Goal: Complete application form: Complete application form

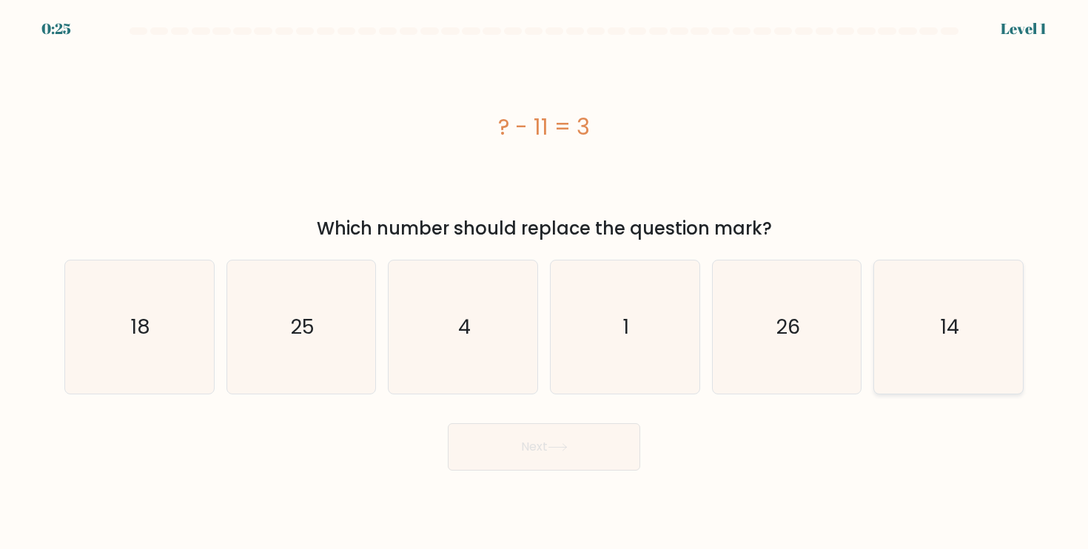
click at [968, 332] on icon "14" at bounding box center [947, 327] width 133 height 133
click at [545, 282] on input "f. 14" at bounding box center [544, 278] width 1 height 7
radio input "true"
click at [564, 444] on icon at bounding box center [558, 447] width 20 height 8
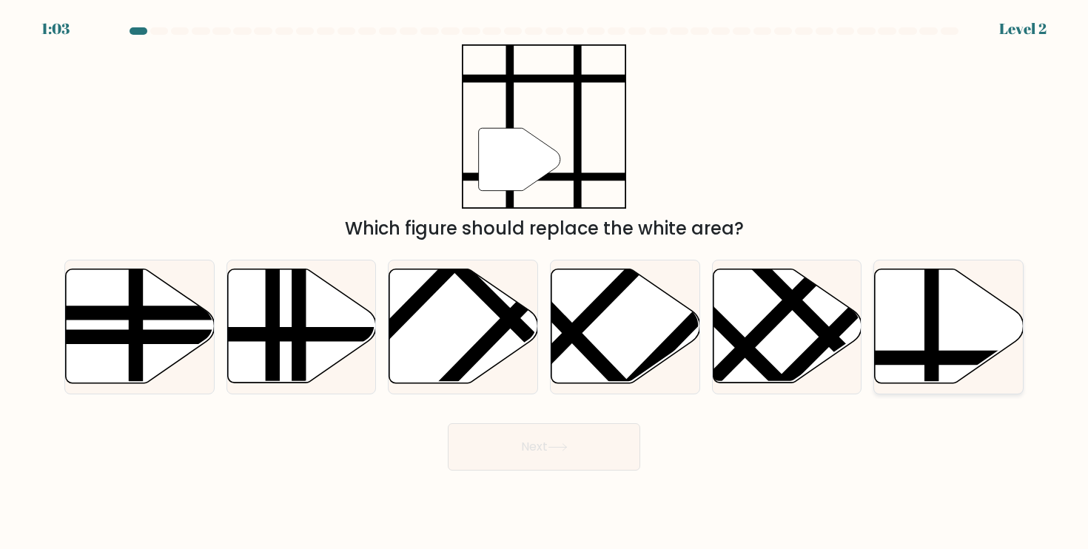
click at [958, 331] on icon at bounding box center [949, 326] width 149 height 114
click at [545, 282] on input "f." at bounding box center [544, 278] width 1 height 7
radio input "true"
click at [564, 326] on line at bounding box center [605, 367] width 229 height 237
click at [545, 282] on input "d." at bounding box center [544, 278] width 1 height 7
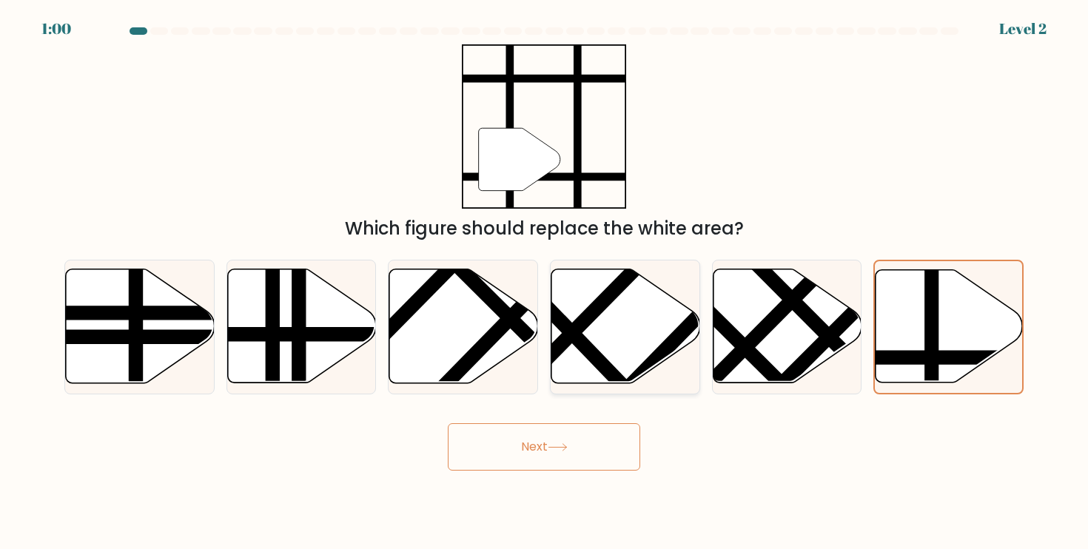
radio input "true"
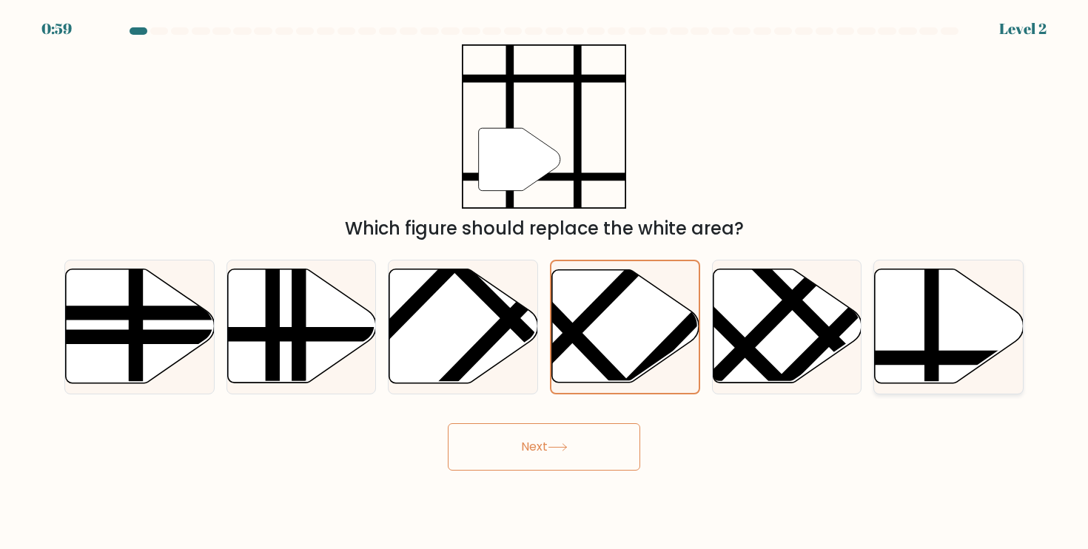
click at [907, 326] on icon at bounding box center [949, 326] width 149 height 114
click at [545, 282] on input "f." at bounding box center [544, 278] width 1 height 7
radio input "true"
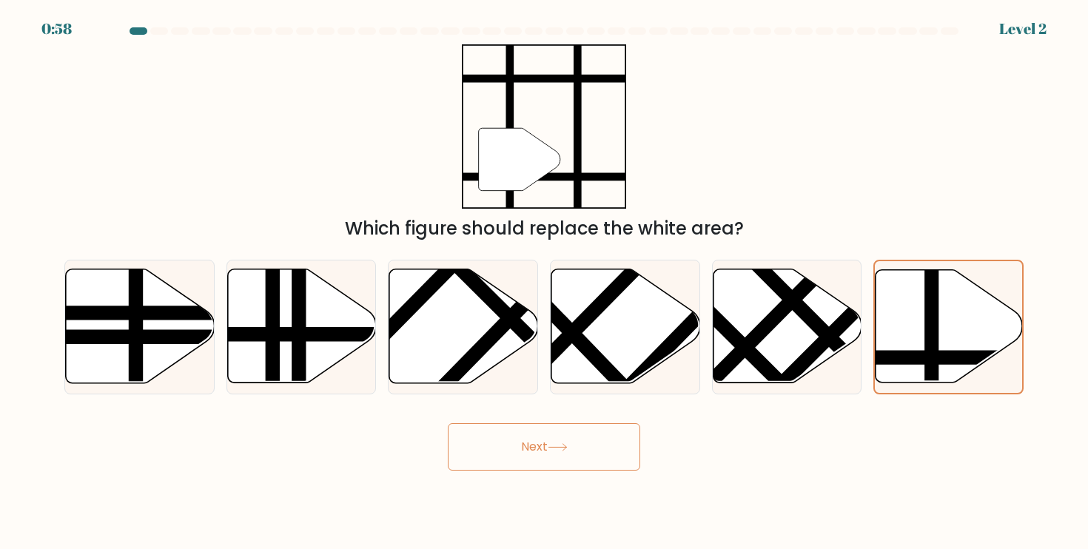
click at [608, 451] on button "Next" at bounding box center [544, 446] width 192 height 47
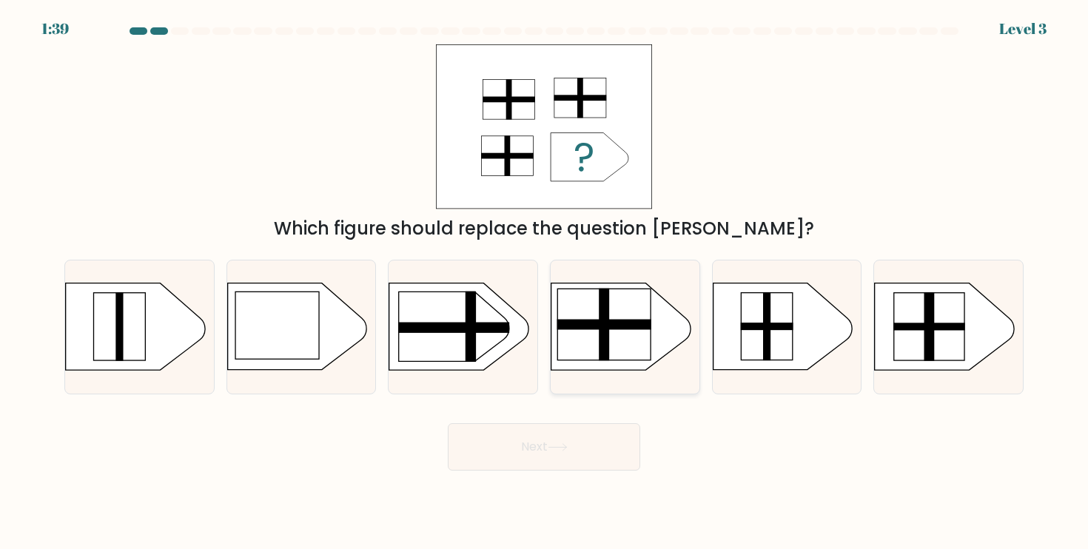
click at [639, 331] on rect at bounding box center [603, 324] width 93 height 71
click at [545, 282] on input "d." at bounding box center [544, 278] width 1 height 7
radio input "true"
click at [599, 416] on div "Next" at bounding box center [544, 441] width 977 height 58
click at [596, 427] on button "Next" at bounding box center [544, 446] width 192 height 47
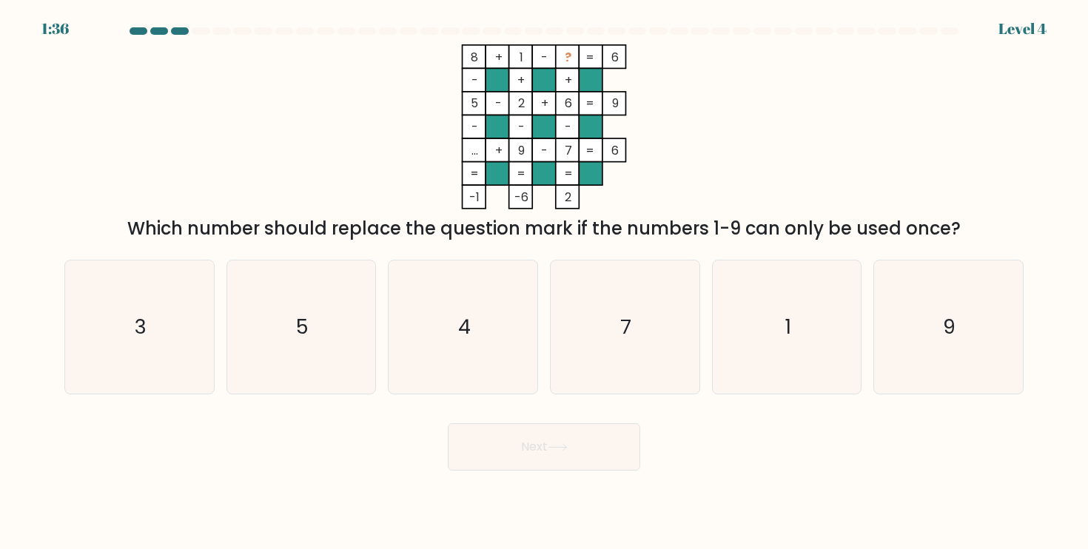
click at [583, 446] on button "Next" at bounding box center [544, 446] width 192 height 47
click at [807, 460] on div "Next" at bounding box center [544, 441] width 977 height 58
click at [138, 327] on text "3" at bounding box center [141, 326] width 12 height 27
click at [544, 282] on input "a. 3" at bounding box center [544, 278] width 1 height 7
radio input "true"
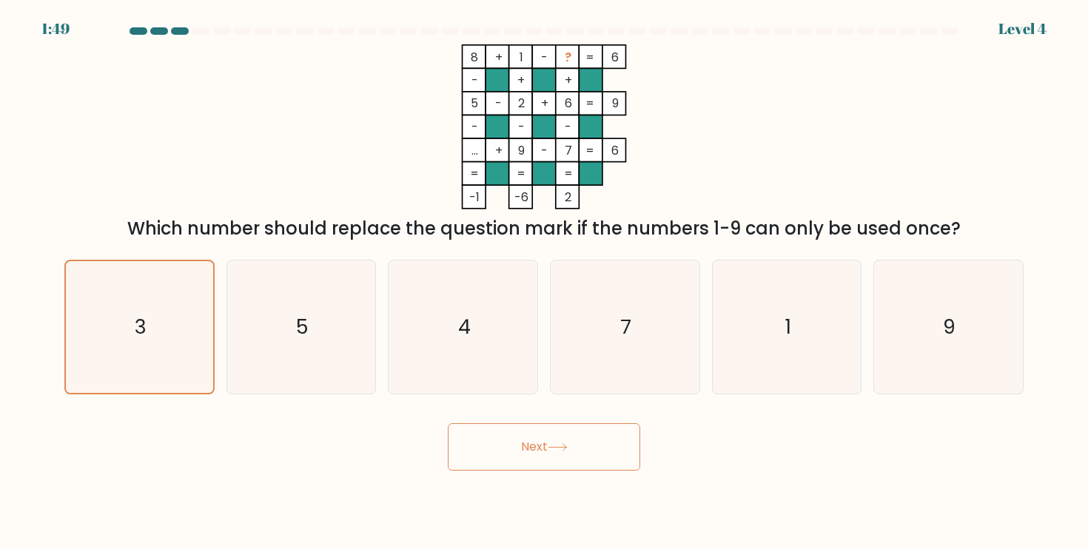
click at [562, 454] on button "Next" at bounding box center [544, 446] width 192 height 47
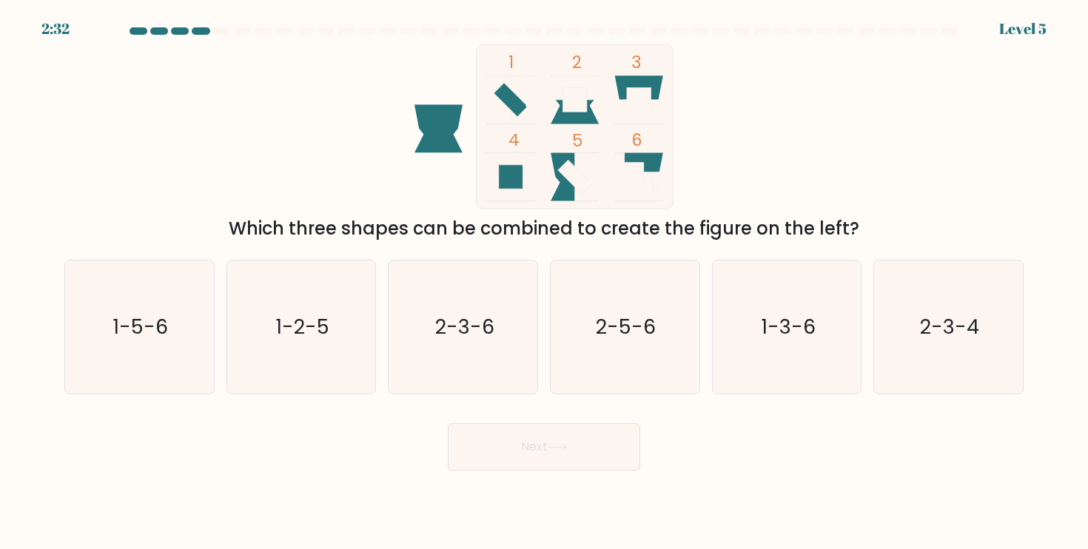
click at [859, 449] on div "Next" at bounding box center [544, 441] width 977 height 58
click at [174, 362] on icon "1-5-6" at bounding box center [139, 327] width 133 height 133
click at [544, 282] on input "a. 1-5-6" at bounding box center [544, 278] width 1 height 7
radio input "true"
click at [531, 418] on div "Next" at bounding box center [544, 441] width 977 height 58
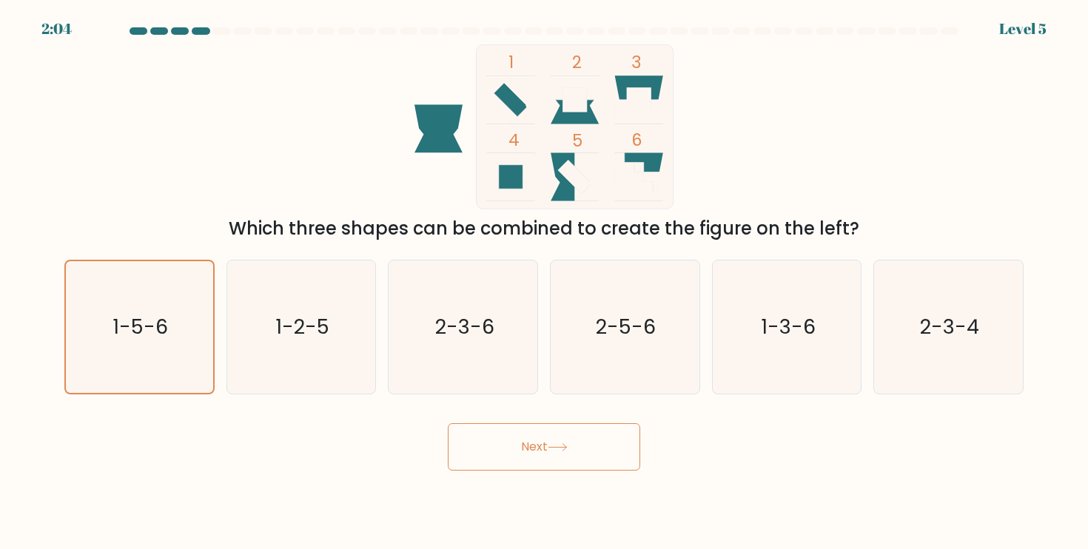
click at [546, 446] on button "Next" at bounding box center [544, 446] width 192 height 47
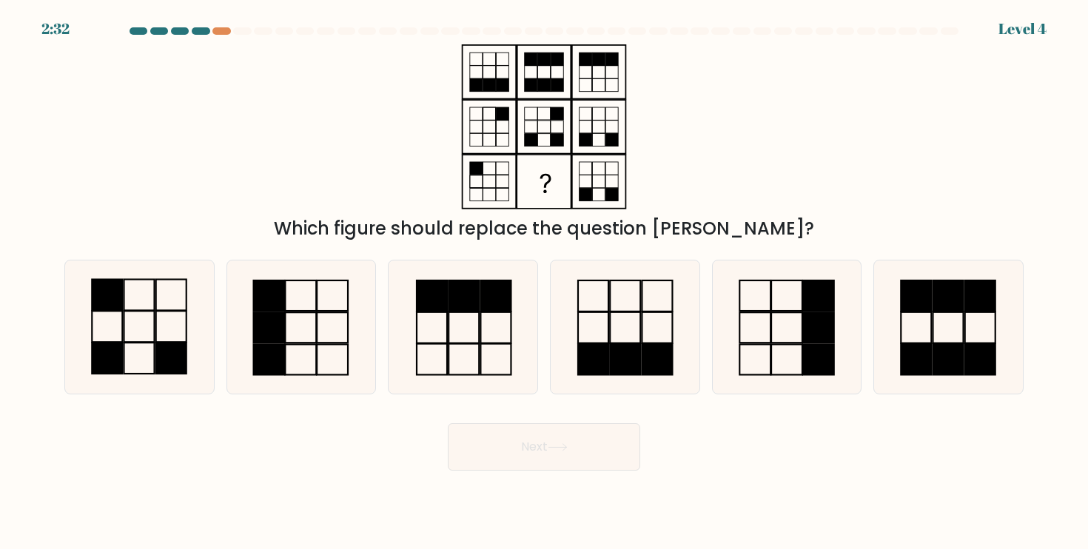
click at [215, 327] on div "a." at bounding box center [139, 327] width 162 height 135
click at [167, 354] on rect at bounding box center [171, 358] width 30 height 31
click at [544, 282] on input "a." at bounding box center [544, 278] width 1 height 7
radio input "true"
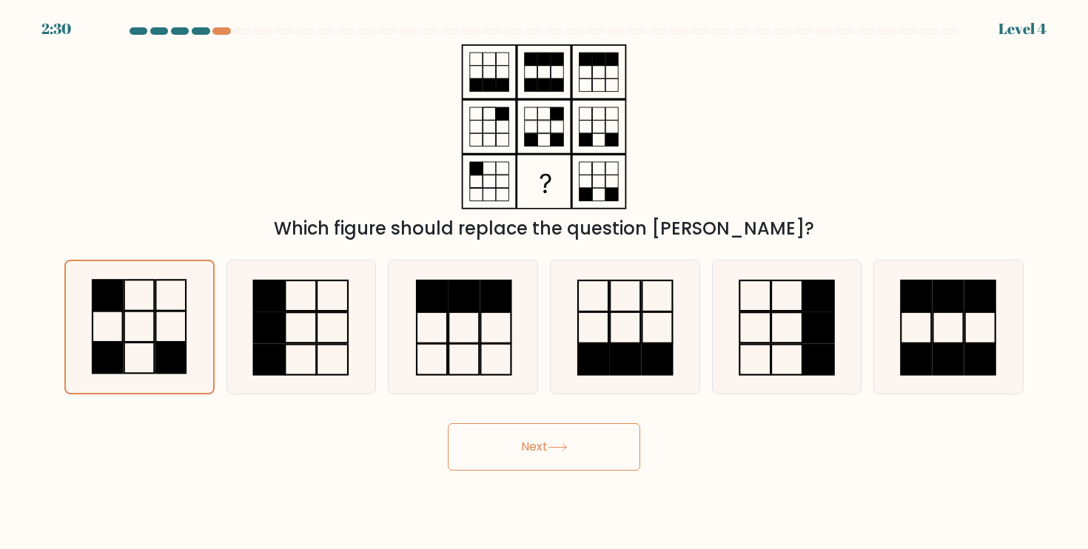
click at [602, 437] on button "Next" at bounding box center [544, 446] width 192 height 47
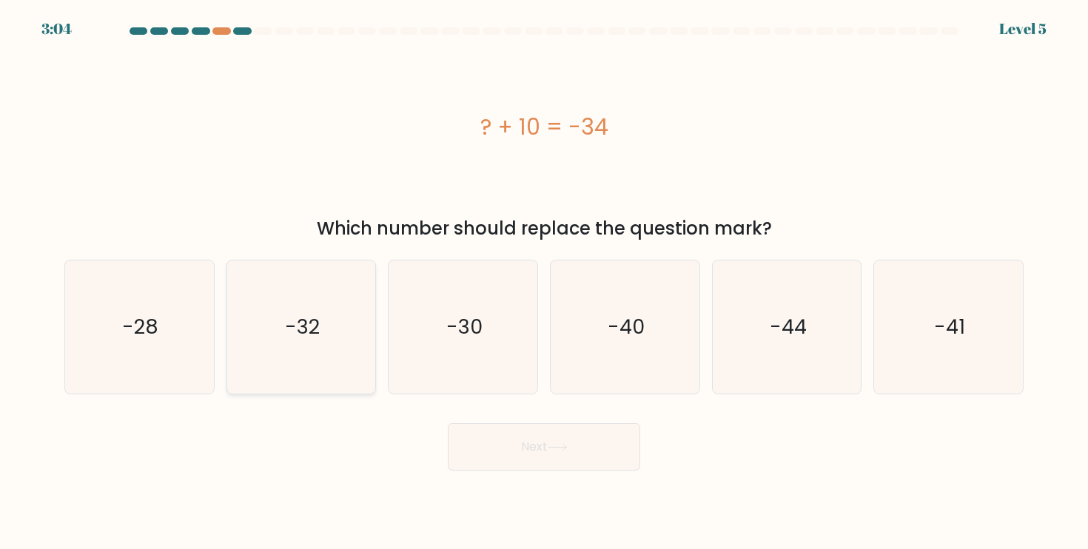
click at [322, 317] on icon "-32" at bounding box center [301, 327] width 133 height 133
click at [544, 282] on input "b. -32" at bounding box center [544, 278] width 1 height 7
radio input "true"
click at [773, 351] on icon "-44" at bounding box center [786, 327] width 133 height 133
click at [545, 282] on input "e. -44" at bounding box center [544, 278] width 1 height 7
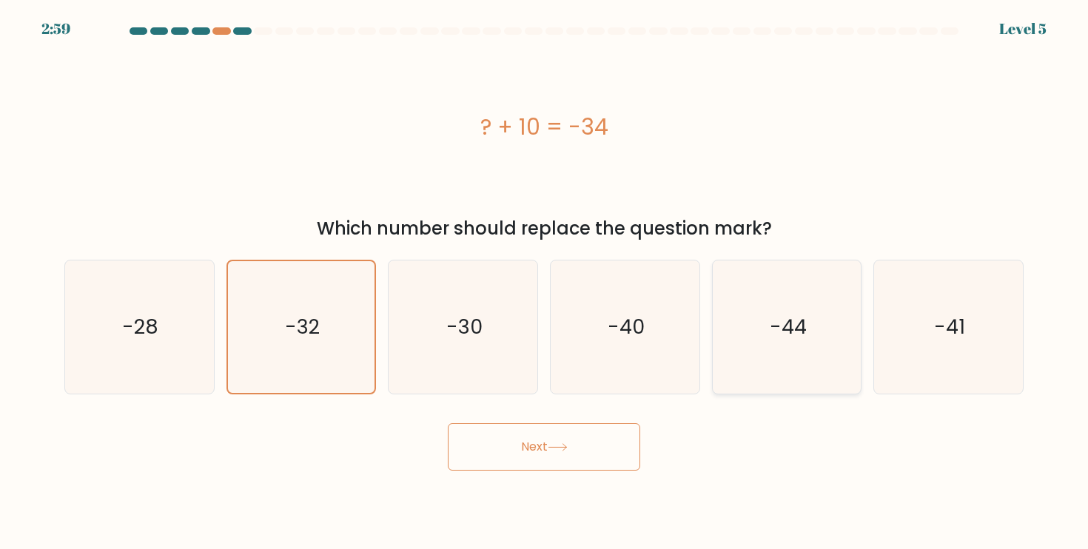
radio input "true"
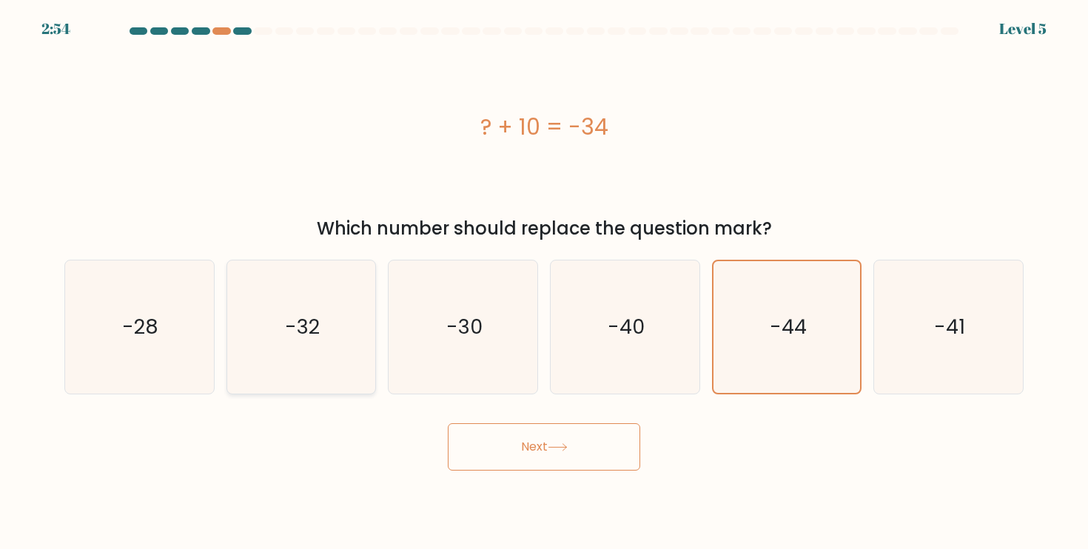
click at [317, 333] on text "-32" at bounding box center [302, 326] width 35 height 27
click at [544, 282] on input "b. -32" at bounding box center [544, 278] width 1 height 7
radio input "true"
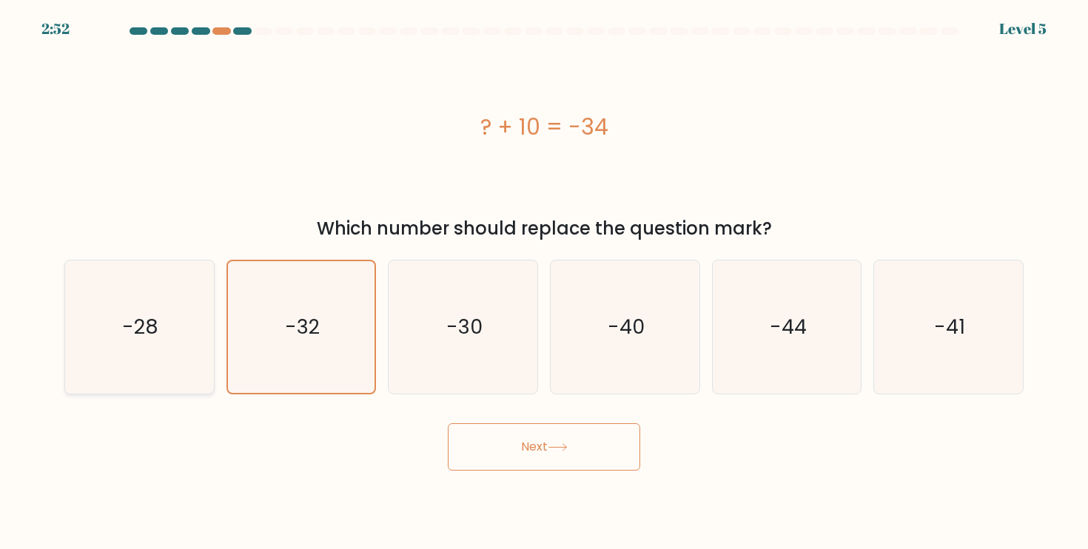
click at [172, 367] on icon "-28" at bounding box center [139, 327] width 133 height 133
click at [544, 282] on input "a. -28" at bounding box center [544, 278] width 1 height 7
radio input "true"
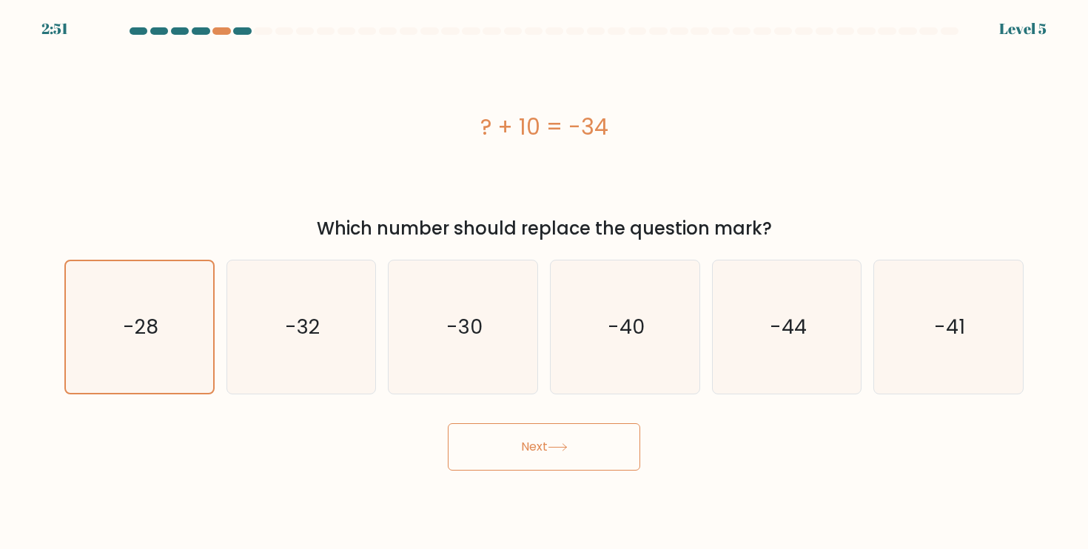
click at [491, 443] on button "Next" at bounding box center [544, 446] width 192 height 47
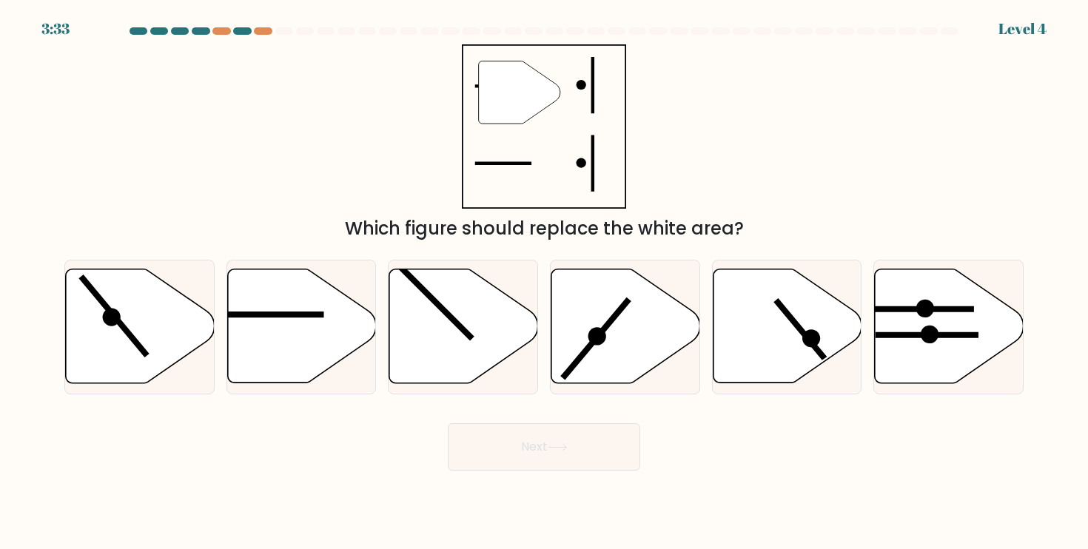
click at [595, 446] on button "Next" at bounding box center [544, 446] width 192 height 47
click at [138, 329] on icon at bounding box center [140, 326] width 149 height 114
click at [544, 282] on input "a." at bounding box center [544, 278] width 1 height 7
radio input "true"
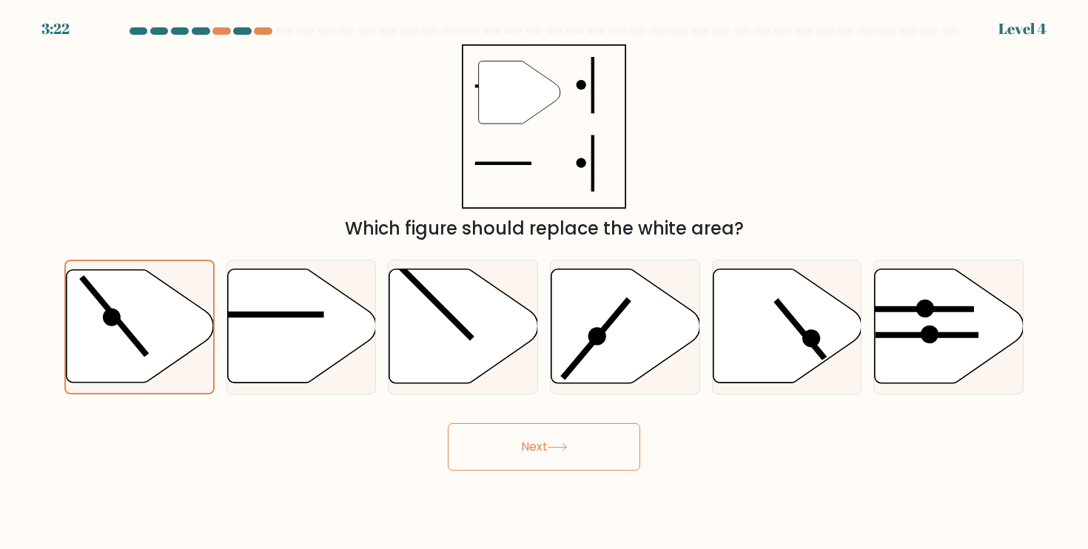
click at [566, 451] on icon at bounding box center [557, 447] width 18 height 7
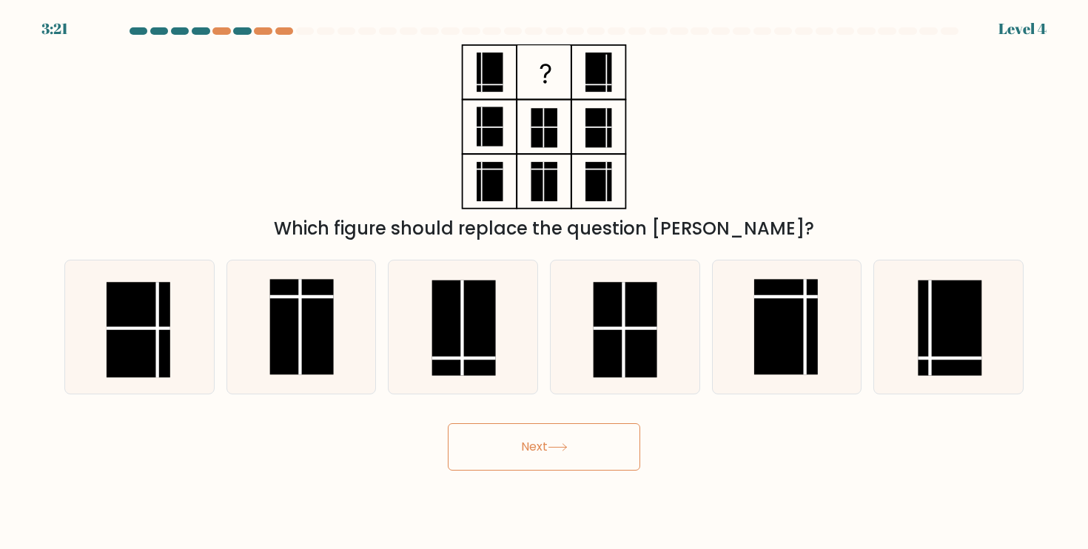
click at [566, 451] on icon at bounding box center [557, 447] width 18 height 7
